Goal: Information Seeking & Learning: Find specific fact

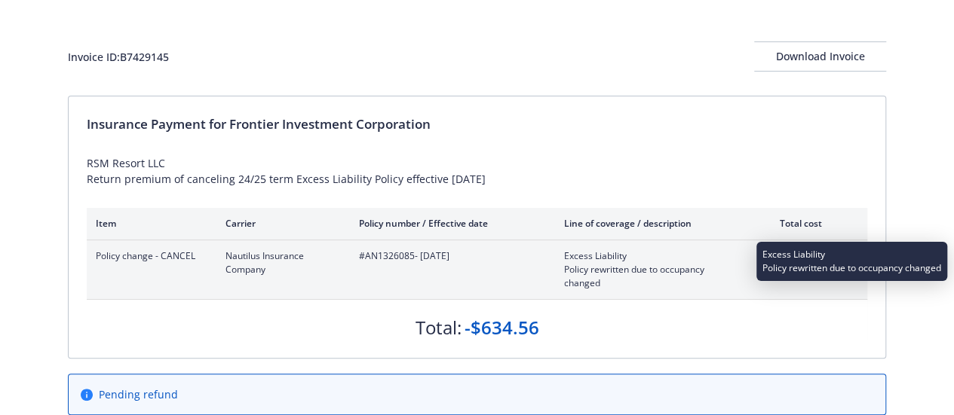
scroll to position [75, 0]
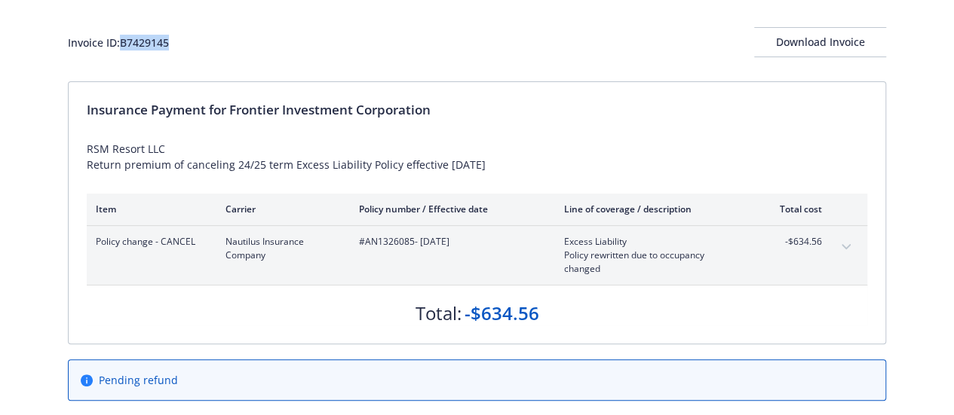
drag, startPoint x: 175, startPoint y: 41, endPoint x: 124, endPoint y: 40, distance: 51.3
click at [124, 40] on div "Invoice ID: B7429145 Download Invoice" at bounding box center [477, 42] width 818 height 30
copy div "B7429145"
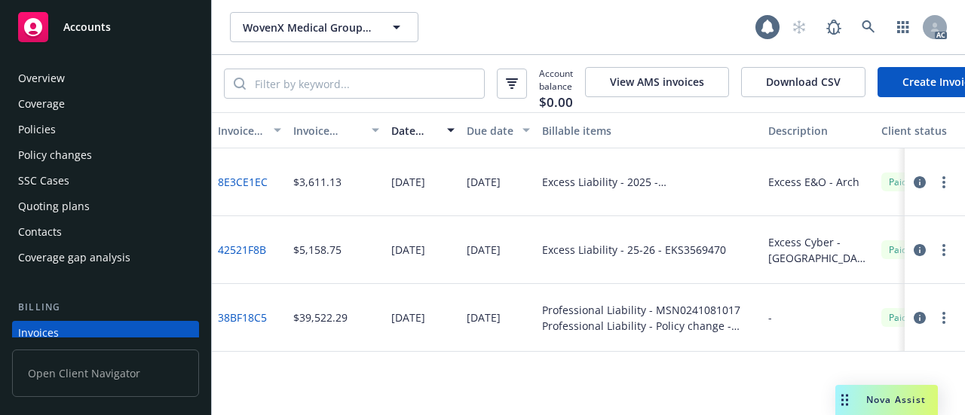
scroll to position [101, 0]
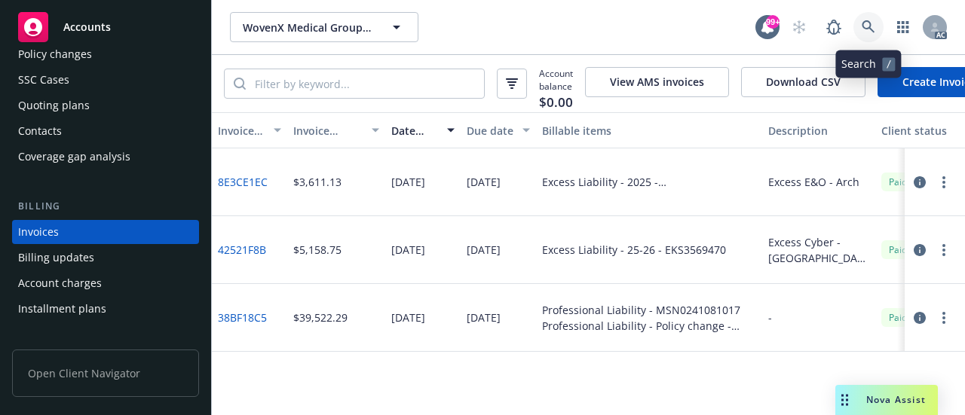
click at [874, 26] on icon at bounding box center [869, 27] width 14 height 14
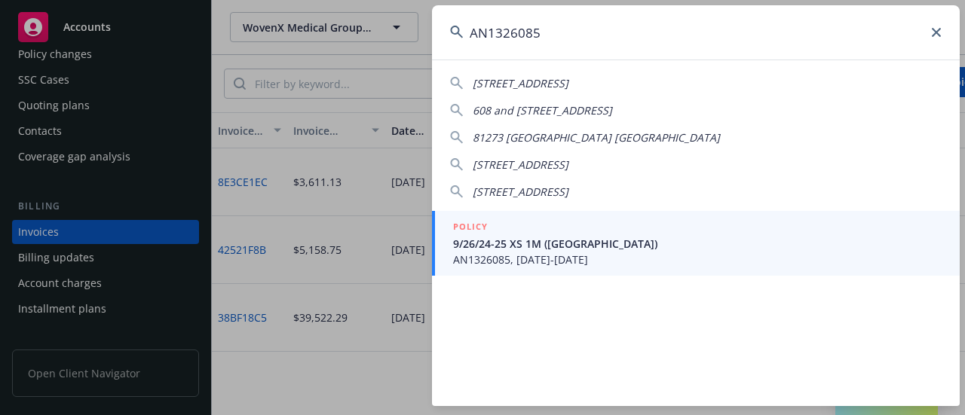
type input "AN1326085"
click at [567, 247] on span "9/26/24-25 XS 1M ([GEOGRAPHIC_DATA])" at bounding box center [697, 244] width 489 height 16
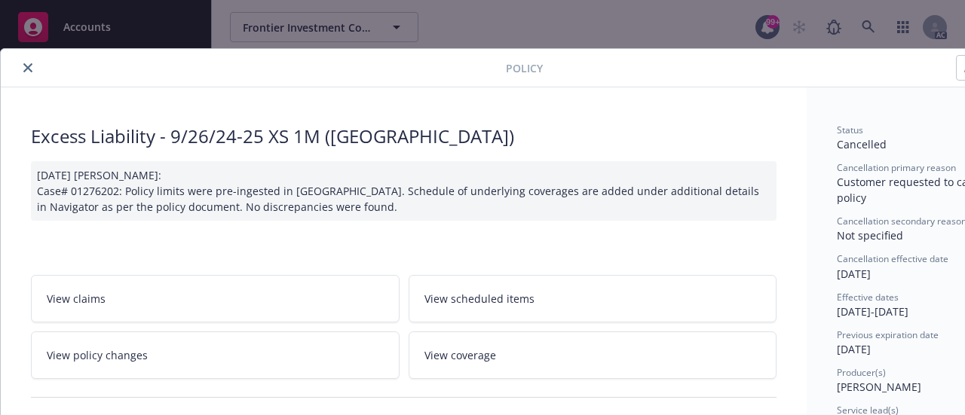
click at [32, 64] on button "close" at bounding box center [28, 68] width 18 height 18
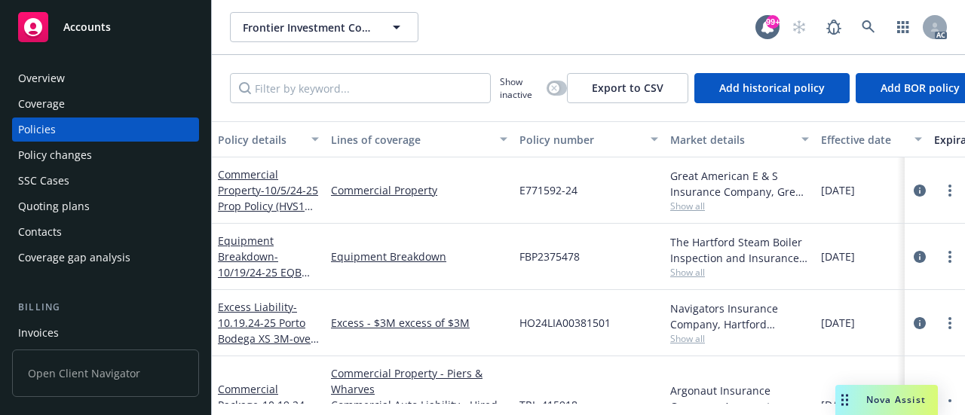
click at [45, 325] on div "Invoices" at bounding box center [38, 333] width 41 height 24
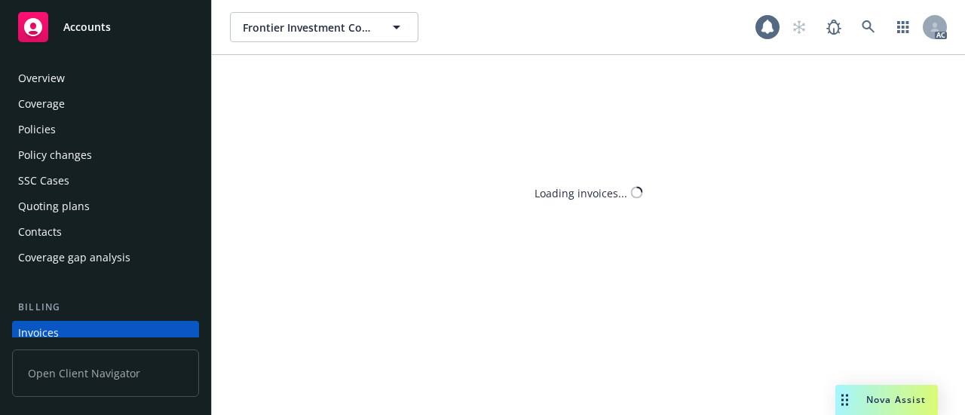
scroll to position [101, 0]
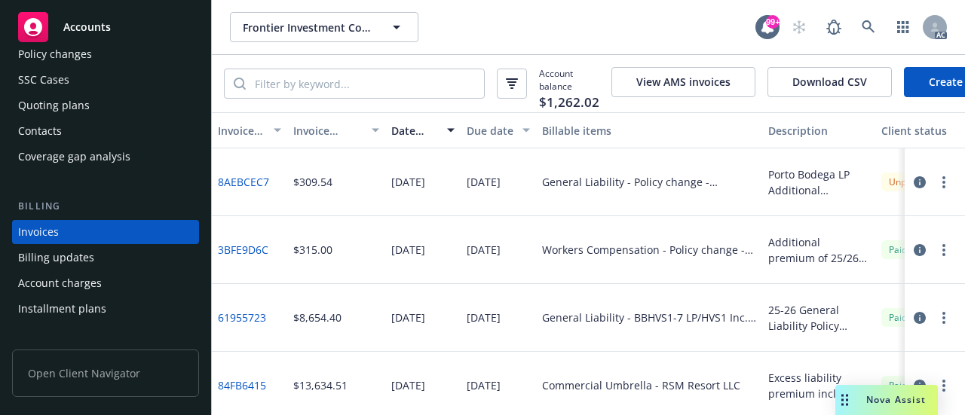
click at [304, 136] on div "Invoice amount" at bounding box center [327, 131] width 69 height 16
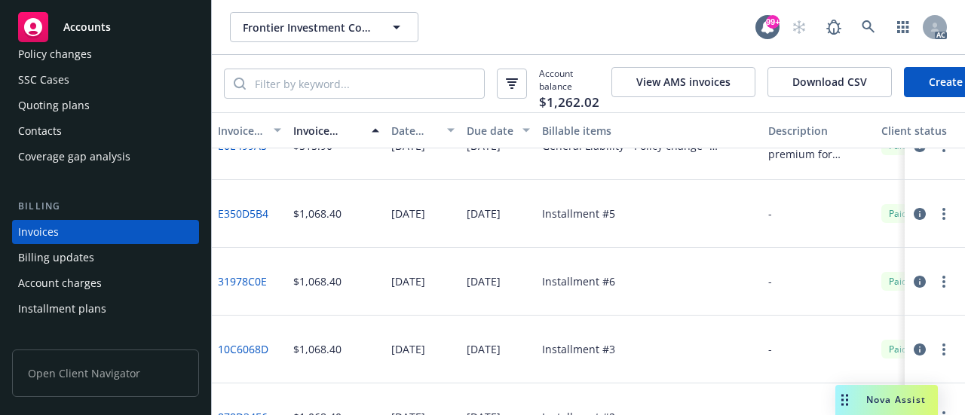
scroll to position [603, 0]
